Goal: Obtain resource: Obtain resource

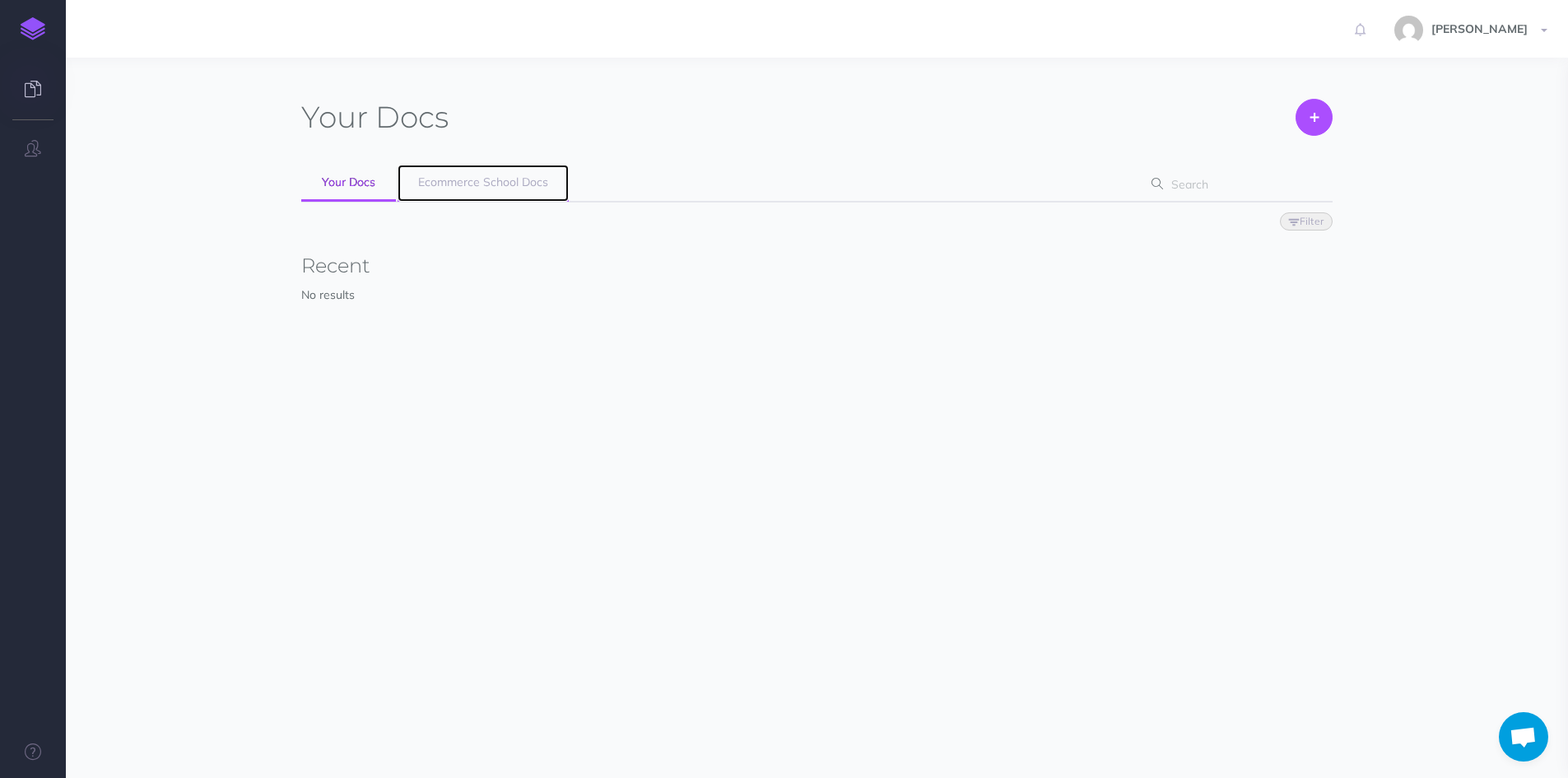
click at [491, 185] on span "Ecommerce School Docs" at bounding box center [482, 182] width 130 height 15
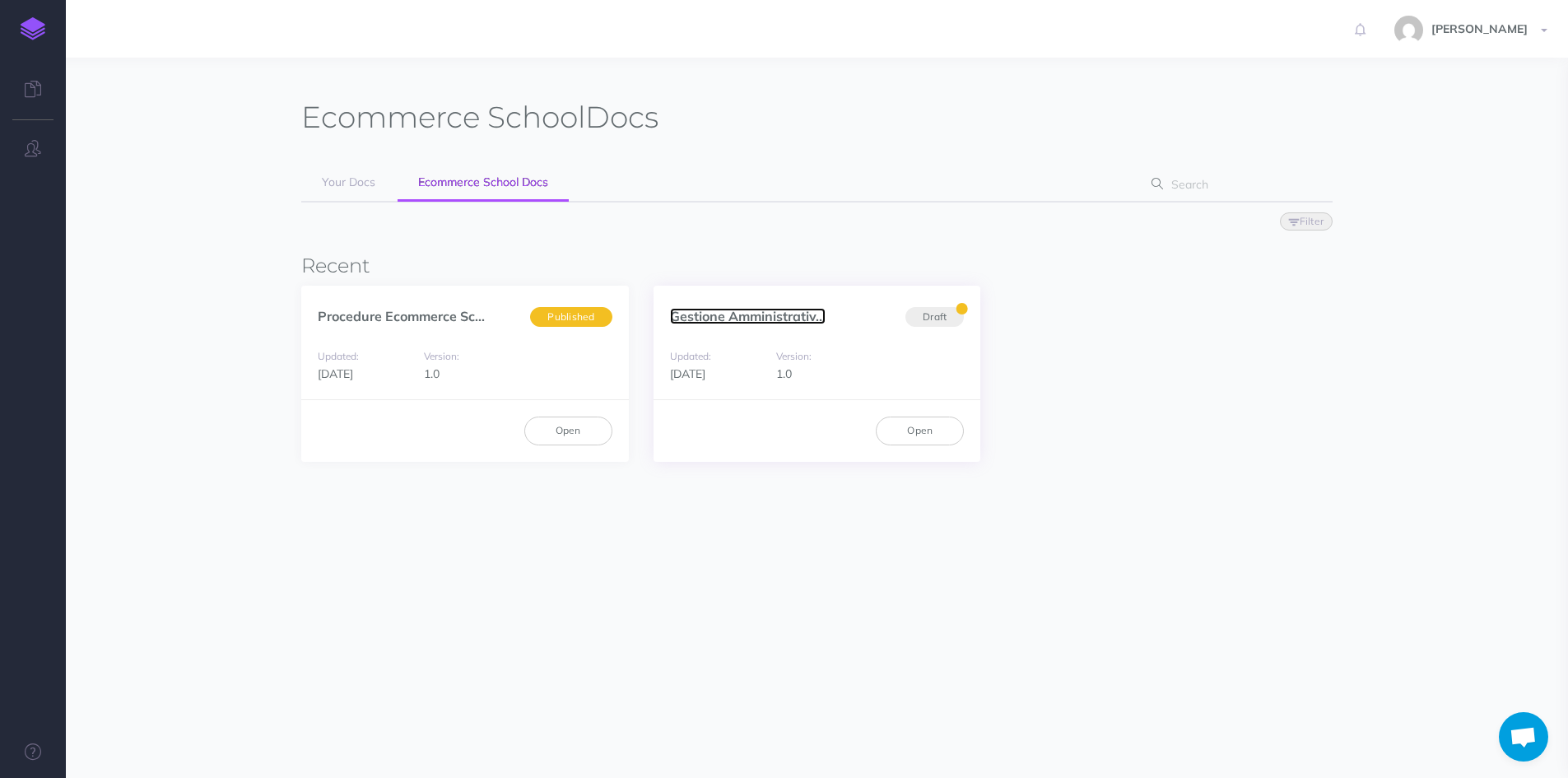
click at [753, 317] on link "Gestione Amministrativ..." at bounding box center [747, 317] width 156 height 17
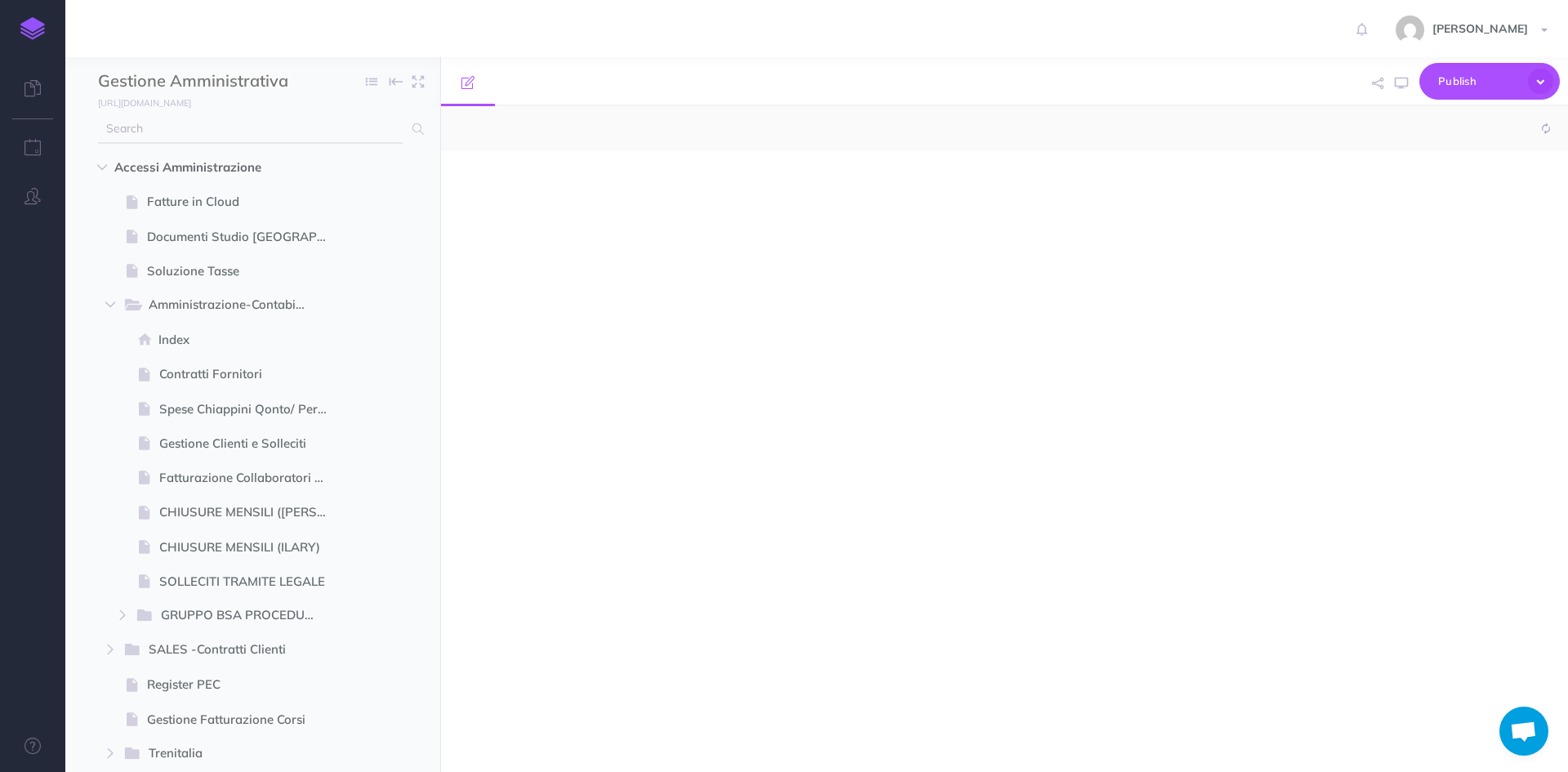
click at [251, 120] on input "text" at bounding box center [250, 129] width 305 height 29
select select "null"
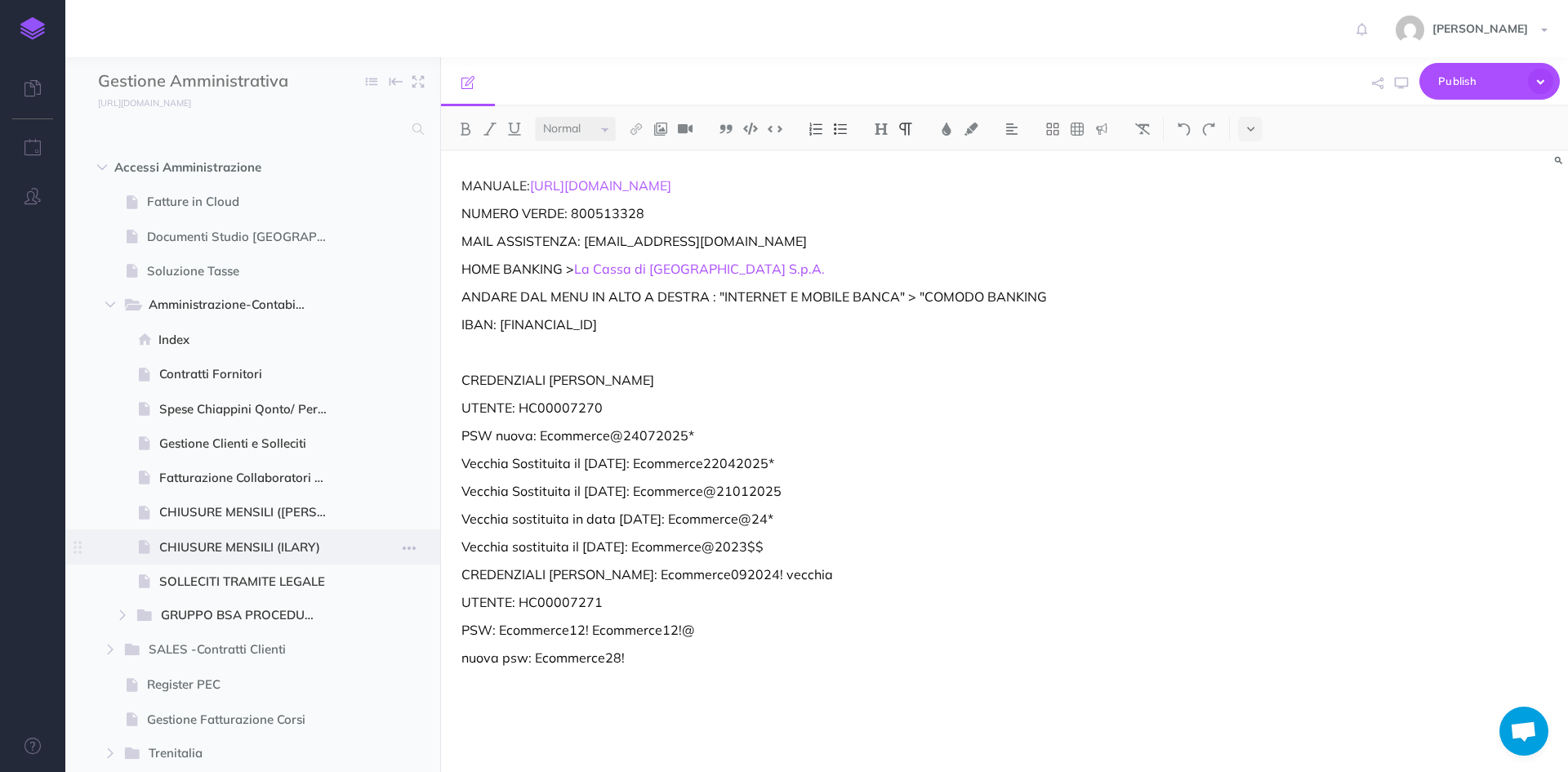
click at [232, 545] on span "CHIUSURE MENSILI (ILARY)" at bounding box center [251, 547] width 183 height 19
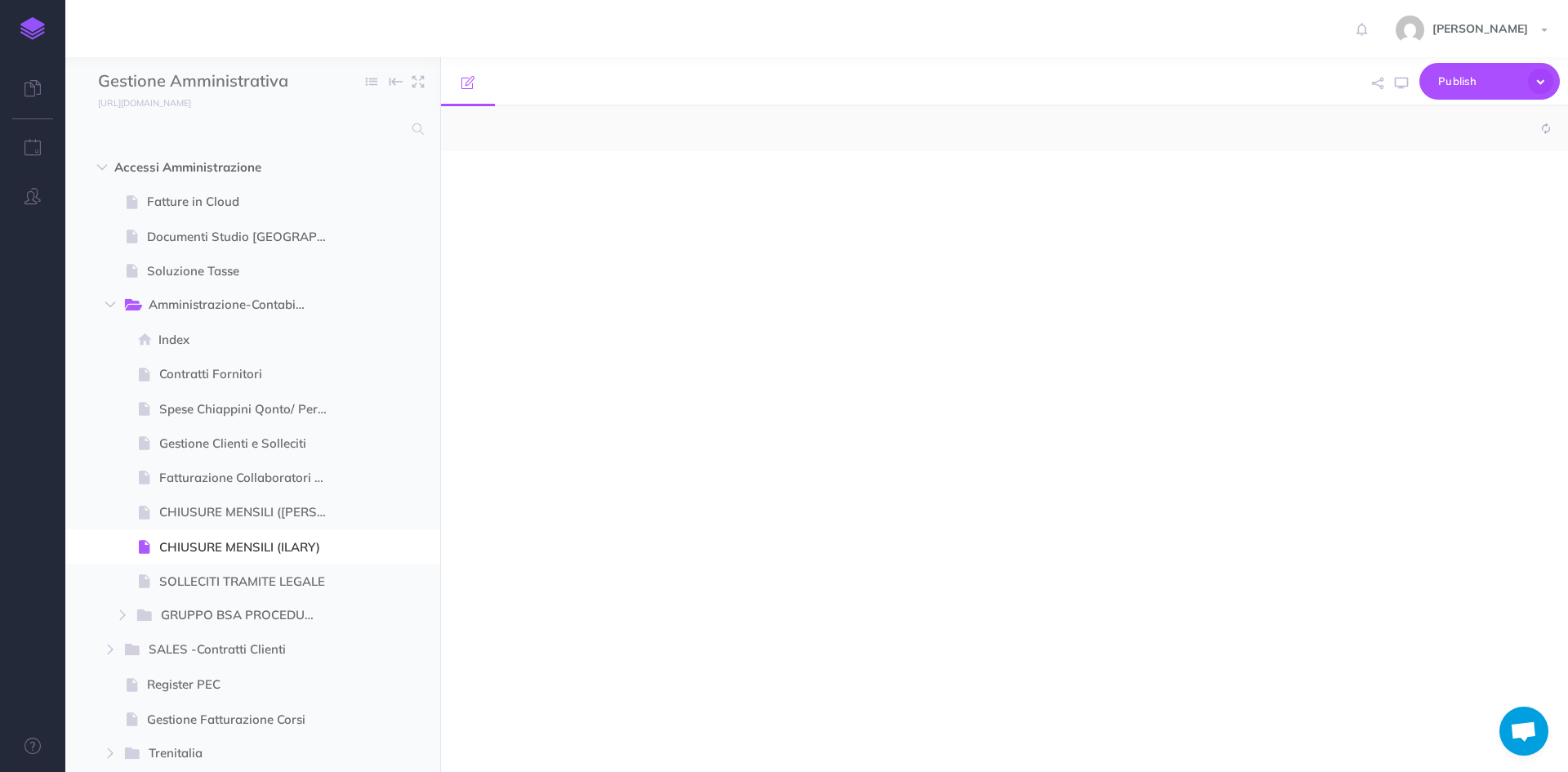
select select "null"
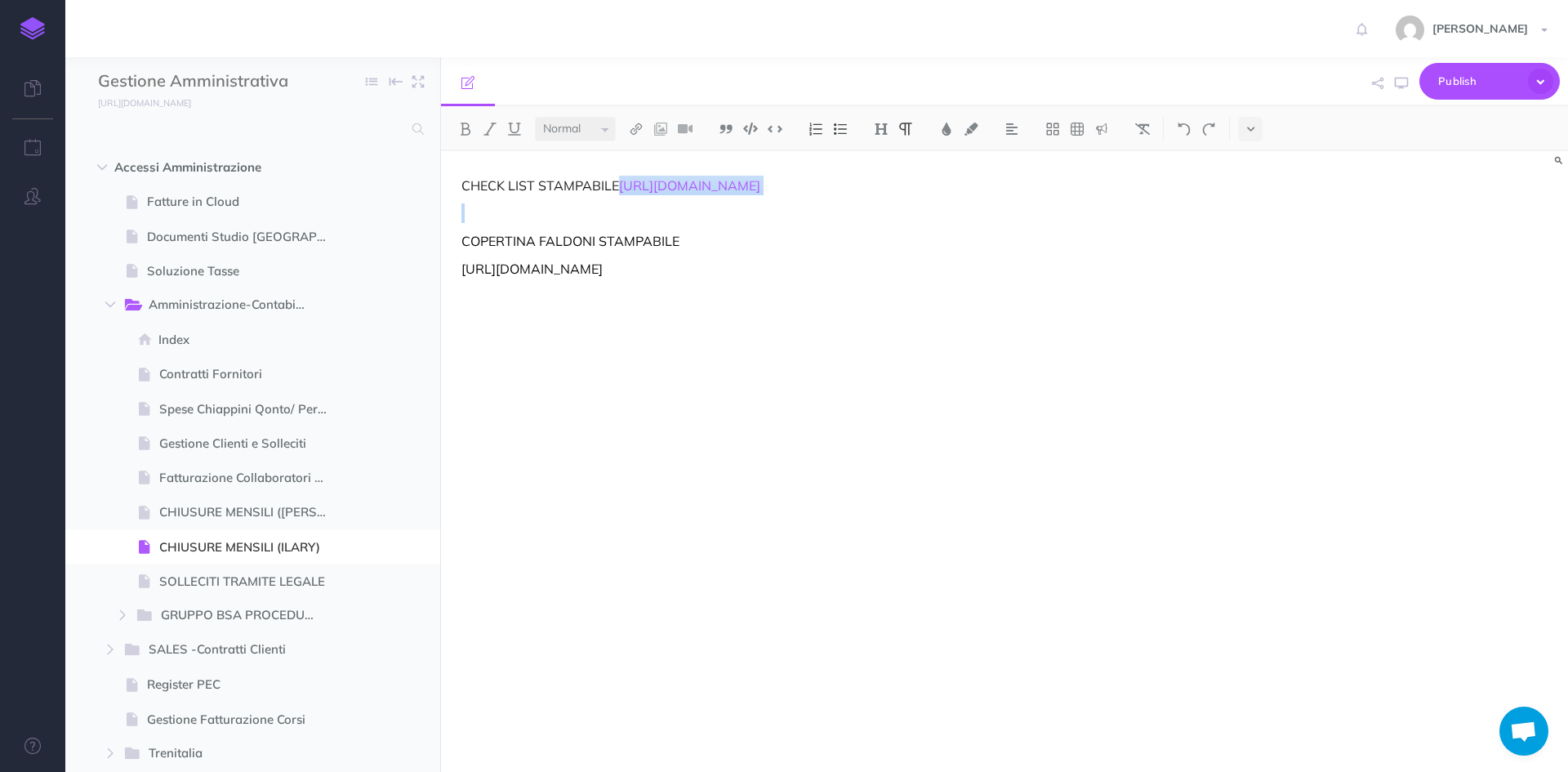
drag, startPoint x: 1130, startPoint y: 215, endPoint x: 459, endPoint y: 207, distance: 671.0
click at [460, 208] on div "CHECK LIST STAMPABILE [URL][DOMAIN_NAME] COPERTINA FALDONI STAMPABILE [URL][DOM…" at bounding box center [836, 453] width 789 height 604
copy link "[URL][DOMAIN_NAME]"
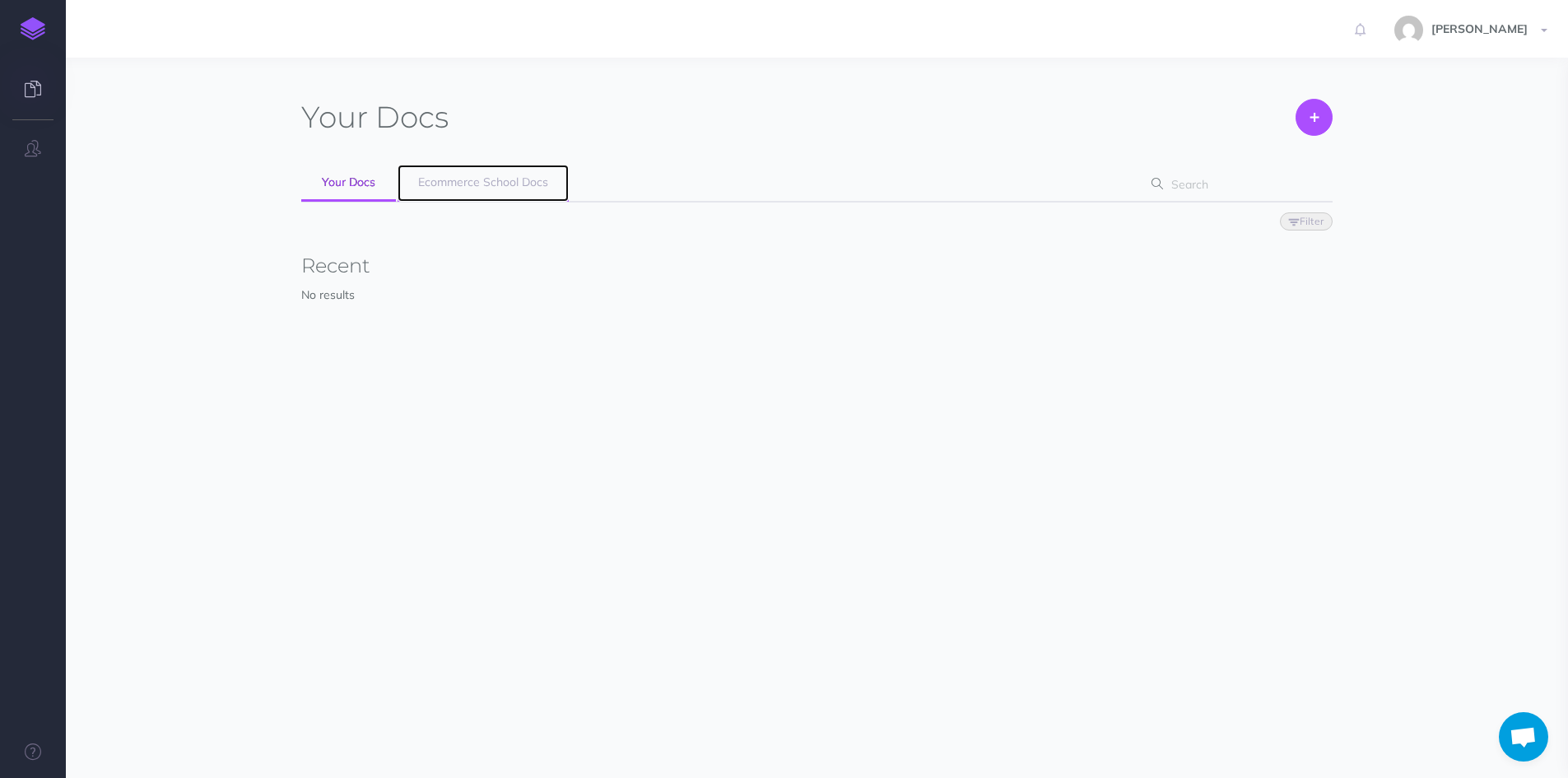
click at [509, 179] on span "Ecommerce School Docs" at bounding box center [482, 182] width 130 height 15
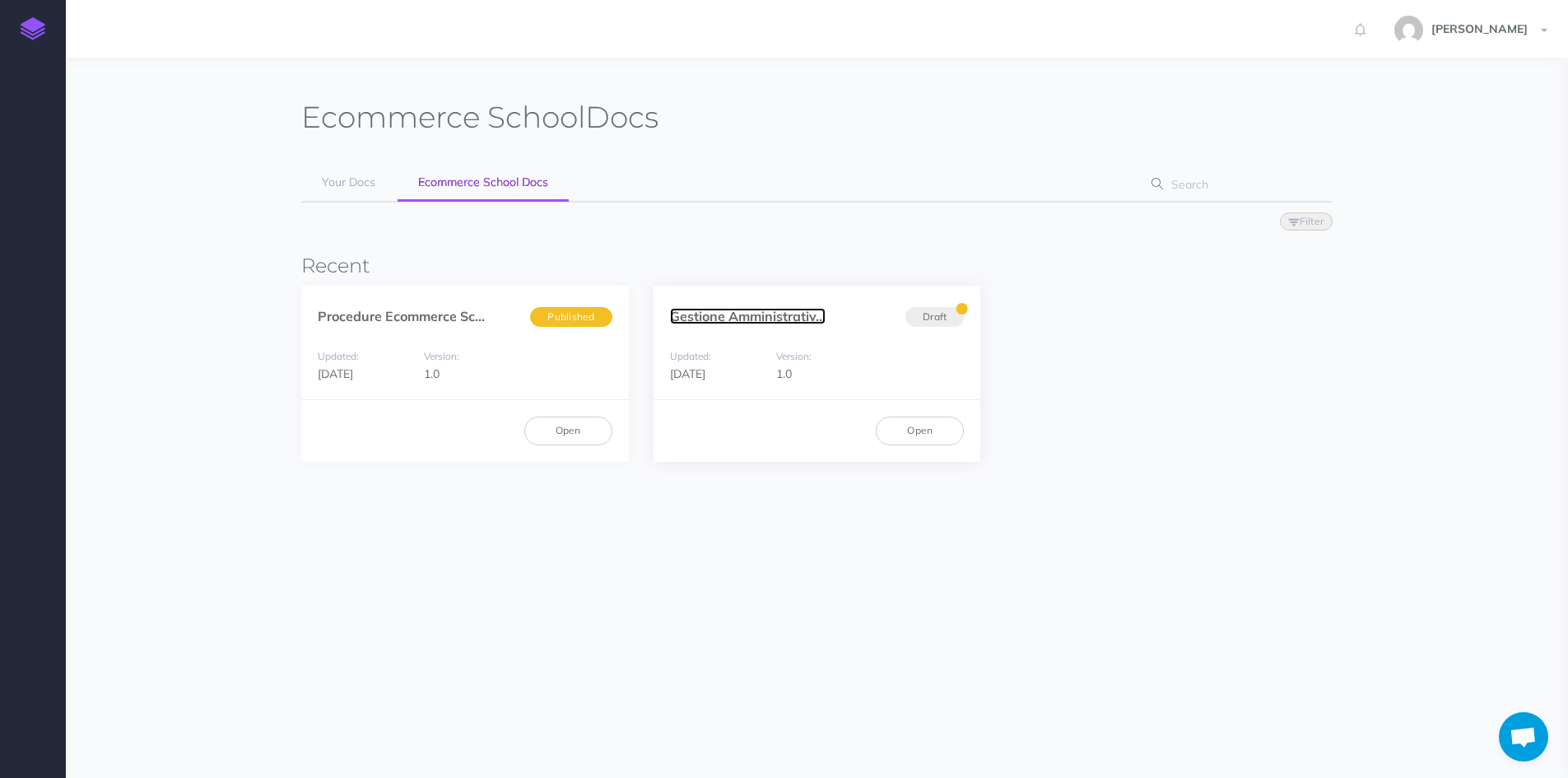
click at [777, 317] on link "Gestione Amministrativ..." at bounding box center [747, 317] width 156 height 17
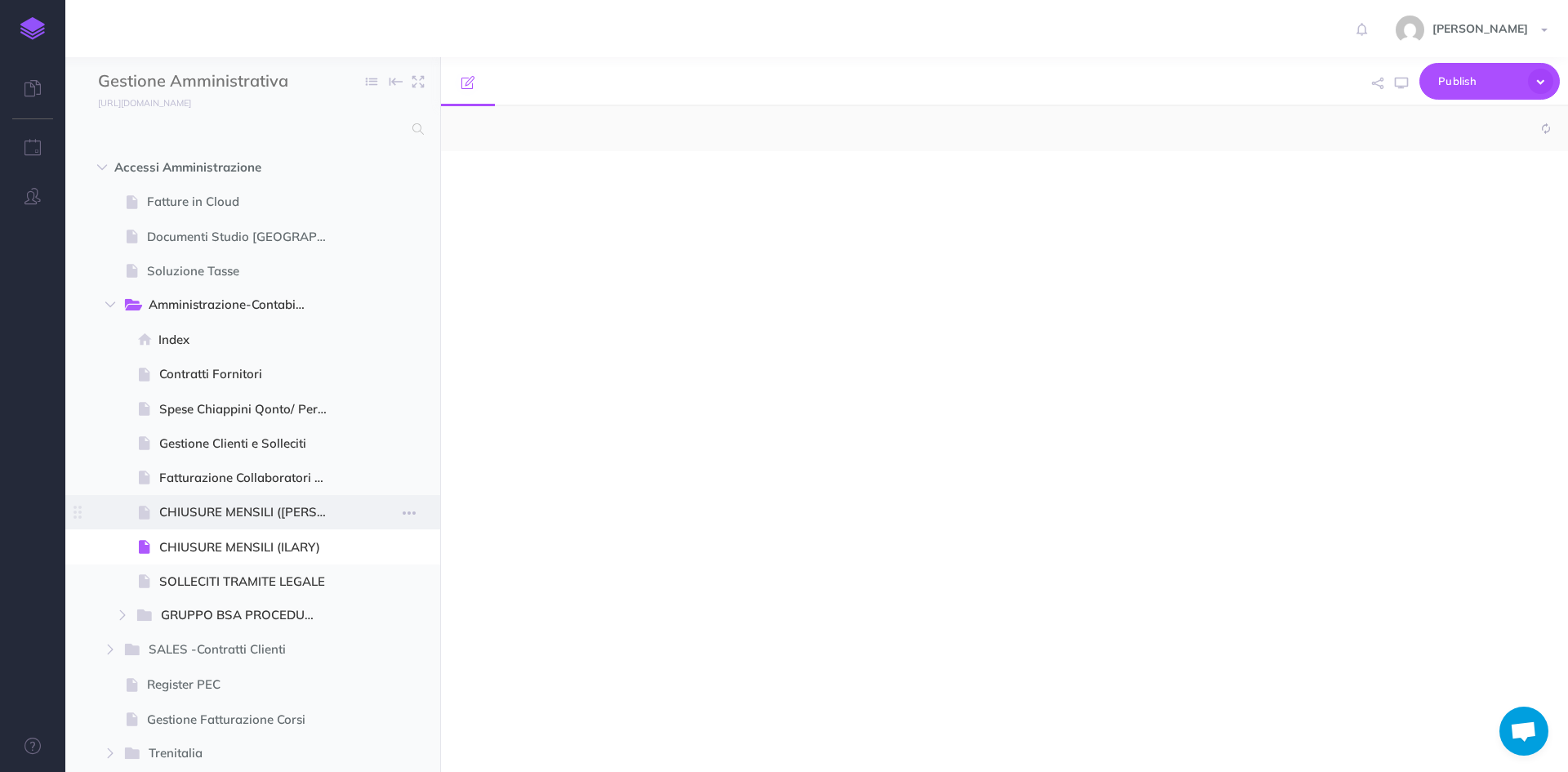
select select "null"
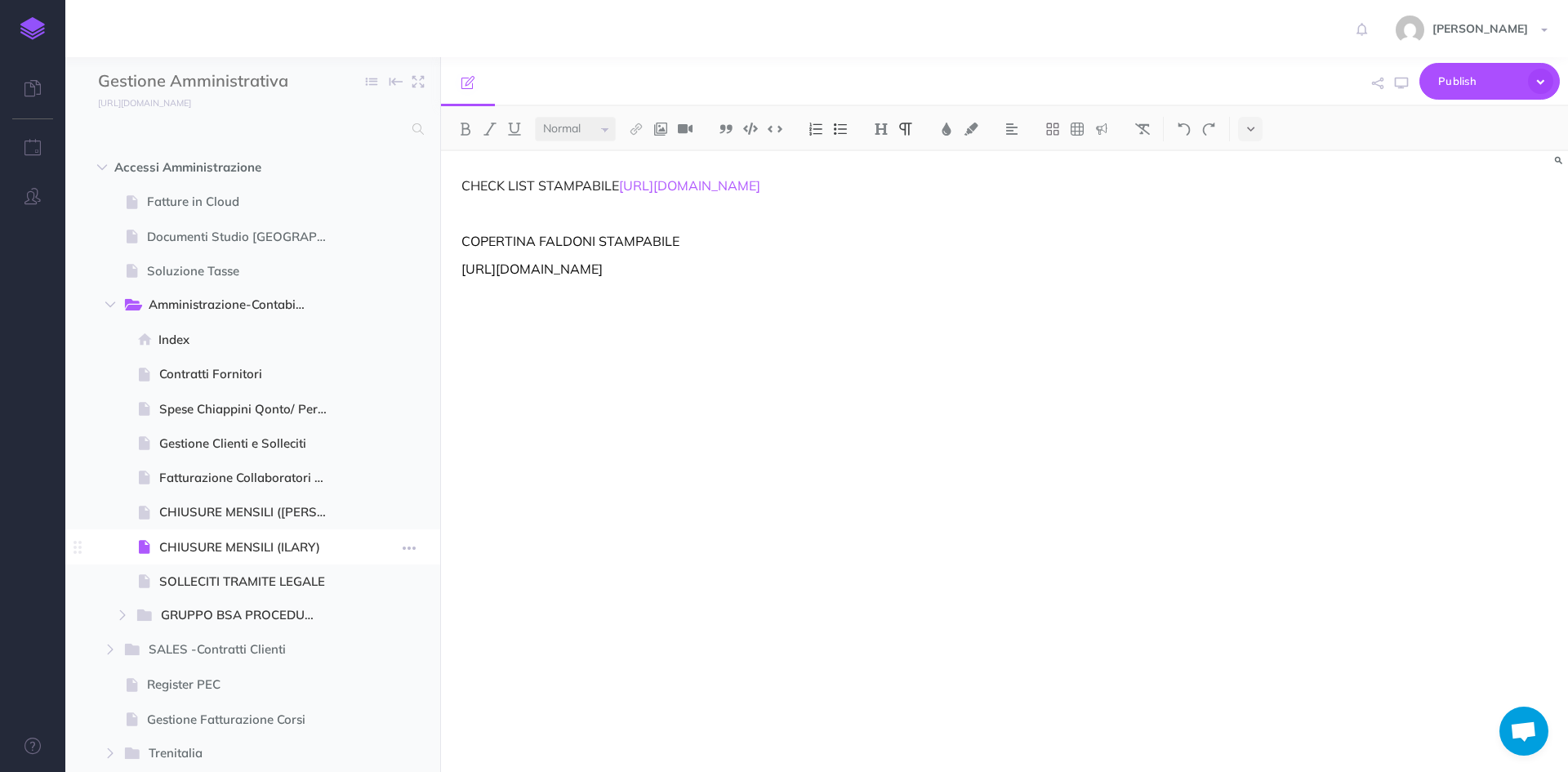
click at [255, 548] on span "CHIUSURE MENSILI (ILARY)" at bounding box center [251, 547] width 183 height 19
drag, startPoint x: 1195, startPoint y: 214, endPoint x: 460, endPoint y: 204, distance: 735.1
click at [461, 195] on p "CHECK LIST STAMPABILE [URL][DOMAIN_NAME]" at bounding box center [835, 185] width 748 height 19
copy link "[URL][DOMAIN_NAME]"
